Goal: Information Seeking & Learning: Learn about a topic

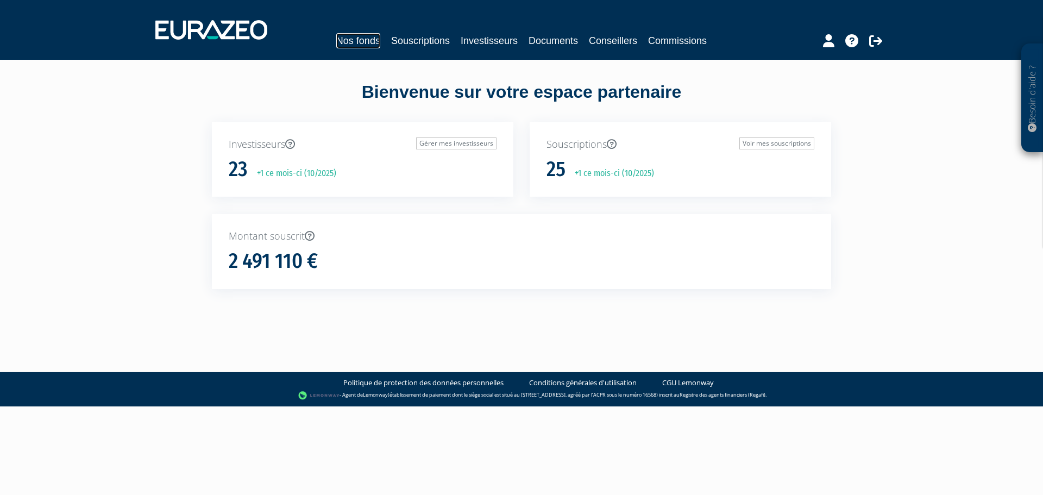
click at [346, 41] on link "Nos fonds" at bounding box center [358, 40] width 44 height 15
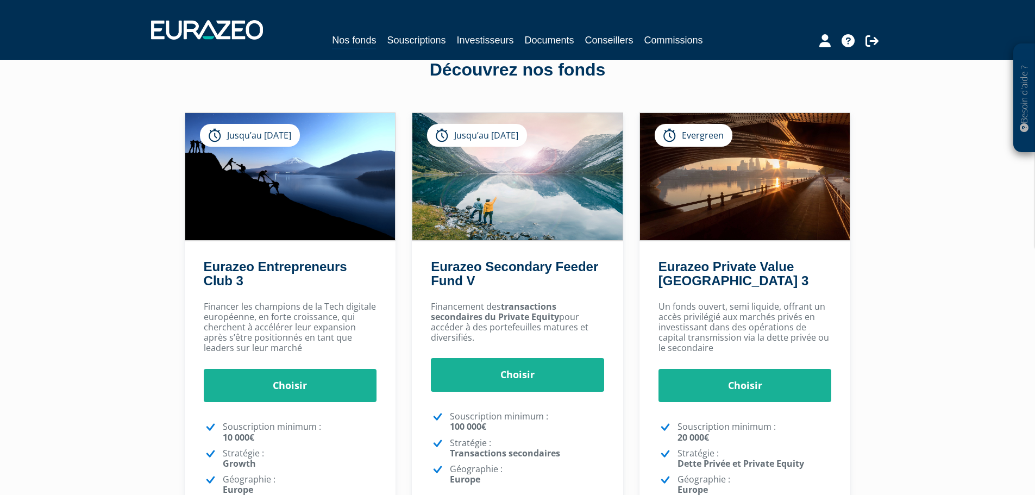
scroll to position [86, 0]
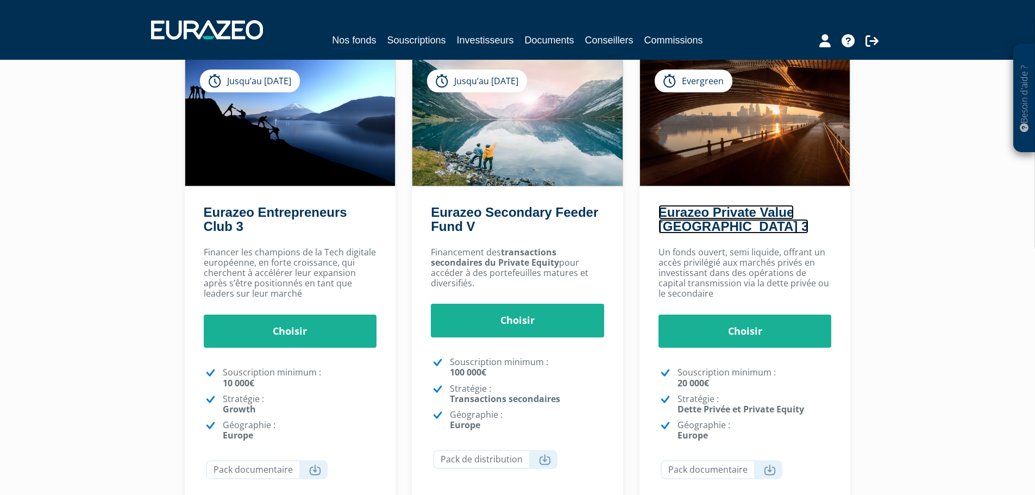
click at [696, 214] on link "Eurazeo Private Value [GEOGRAPHIC_DATA] 3" at bounding box center [734, 219] width 150 height 29
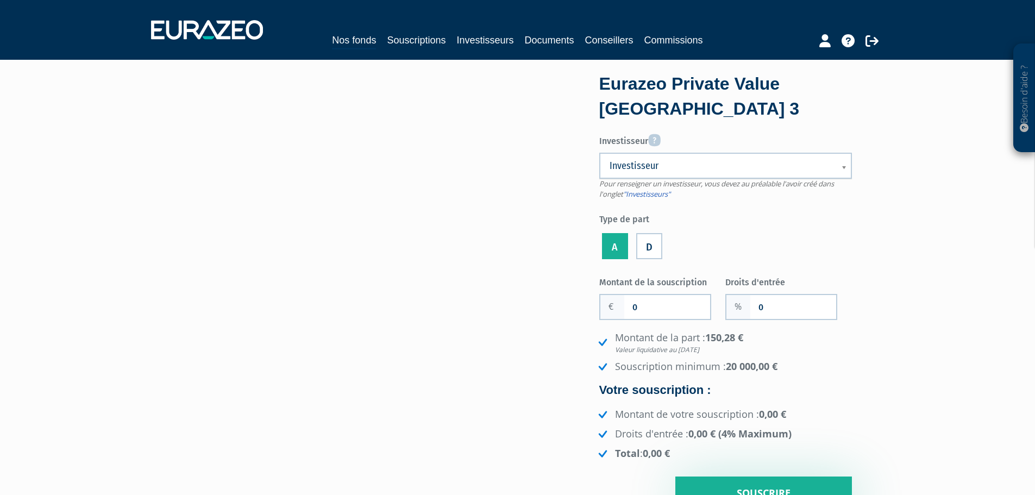
click at [641, 244] on li "D" at bounding box center [650, 244] width 32 height 35
click at [649, 248] on label "D" at bounding box center [649, 246] width 26 height 26
click at [0, 0] on input "D" at bounding box center [0, 0] width 0 height 0
click at [614, 247] on label "A" at bounding box center [615, 246] width 26 height 26
click at [0, 0] on input "A" at bounding box center [0, 0] width 0 height 0
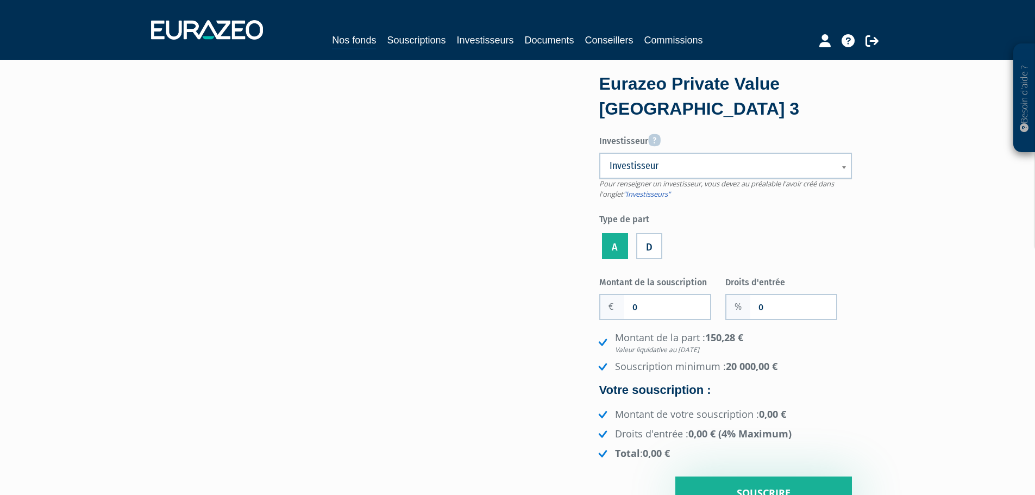
click at [650, 251] on label "D" at bounding box center [649, 246] width 26 height 26
click at [0, 0] on input "D" at bounding box center [0, 0] width 0 height 0
click at [693, 165] on span "Investisseur" at bounding box center [719, 165] width 218 height 13
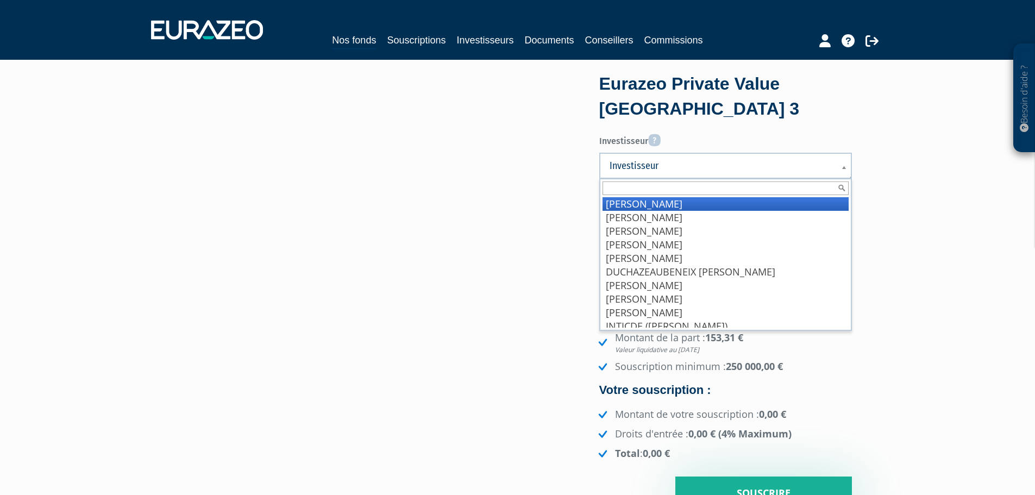
click at [731, 136] on label "Investisseur" at bounding box center [725, 139] width 253 height 18
click at [0, 0] on select "BONALAIR THIERRY BOURHIS MARYLENE DELAUNAY Patrick" at bounding box center [0, 0] width 0 height 0
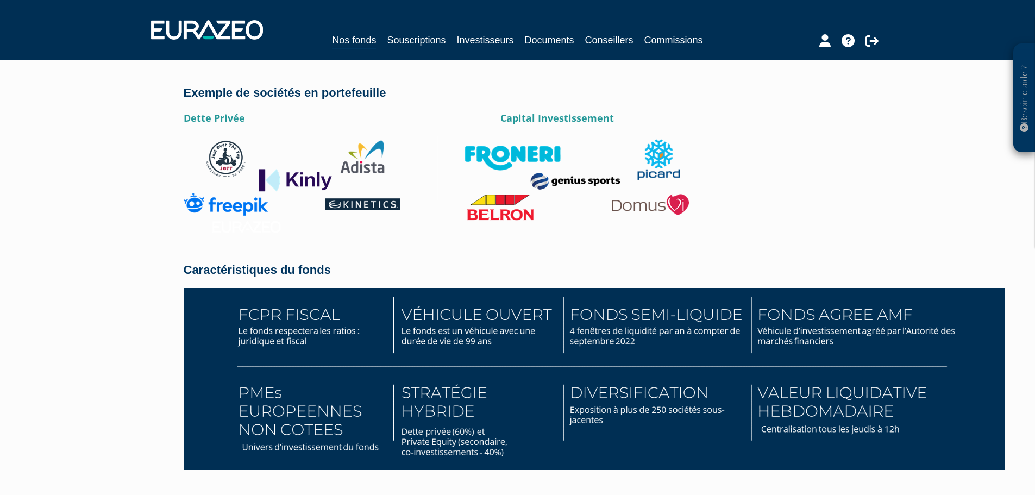
scroll to position [1581, 0]
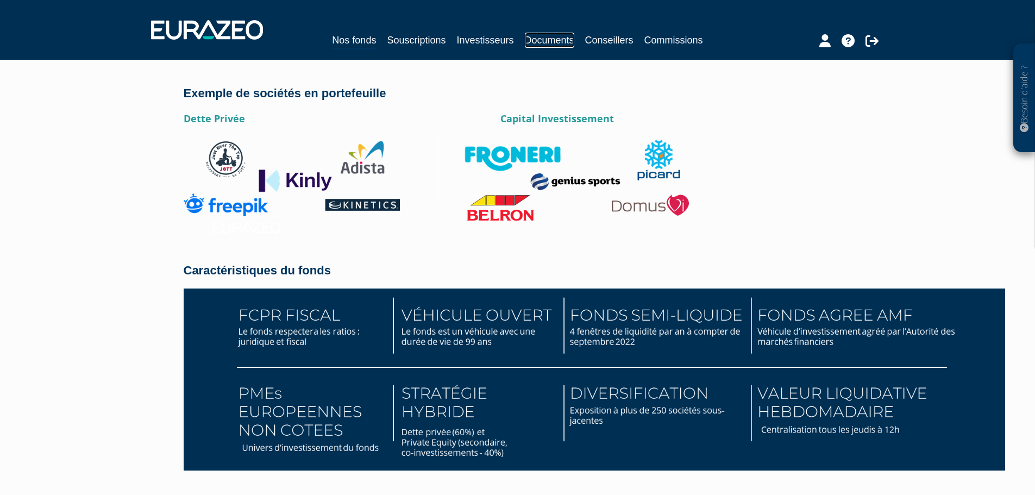
click at [555, 42] on link "Documents" at bounding box center [549, 40] width 49 height 15
